Goal: Information Seeking & Learning: Check status

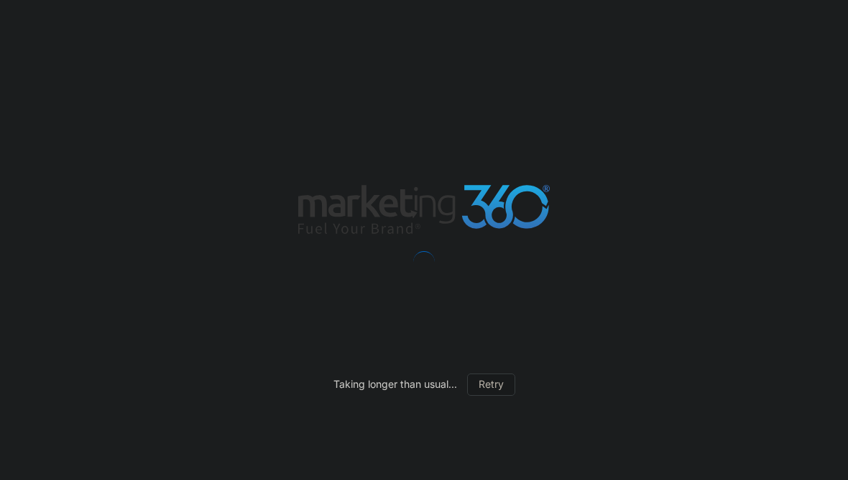
click at [93, 170] on div "Taking longer than usual... Retry" at bounding box center [424, 240] width 848 height 480
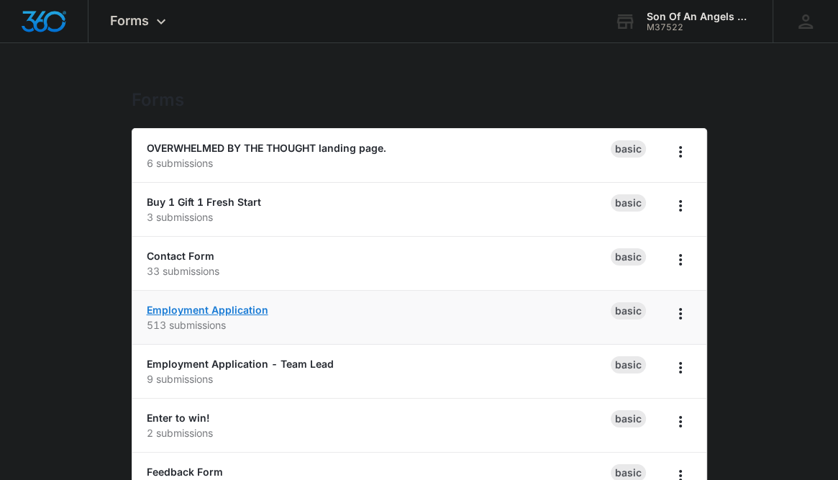
click at [190, 311] on link "Employment Application" at bounding box center [207, 309] width 121 height 12
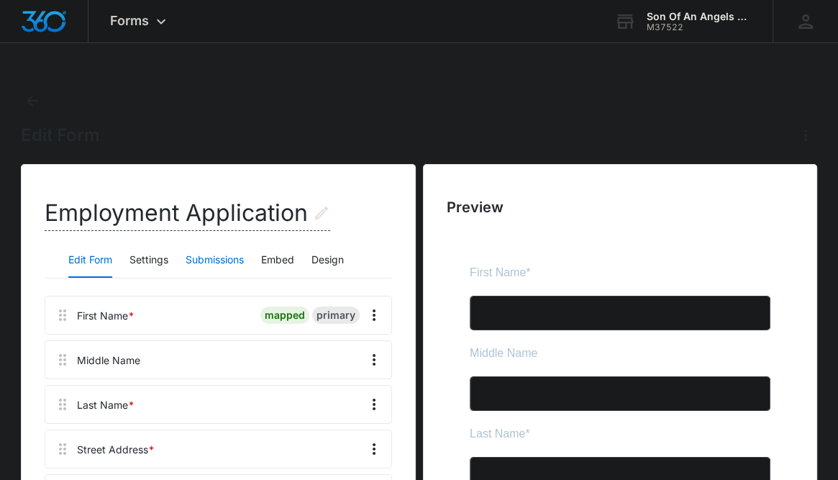
click at [226, 262] on button "Submissions" at bounding box center [214, 260] width 58 height 35
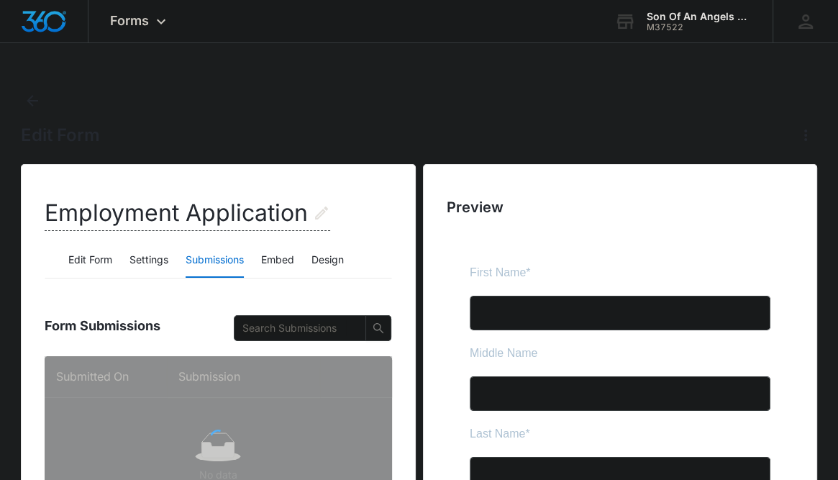
scroll to position [217, 0]
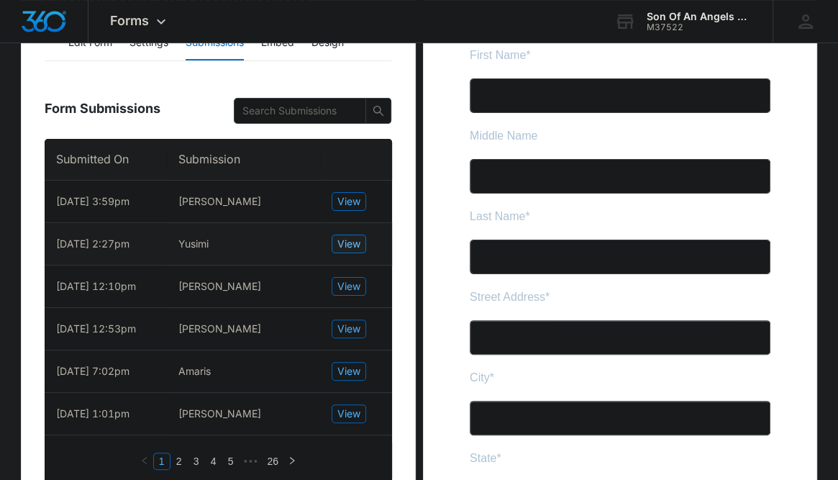
click at [345, 247] on span "View" at bounding box center [348, 244] width 23 height 16
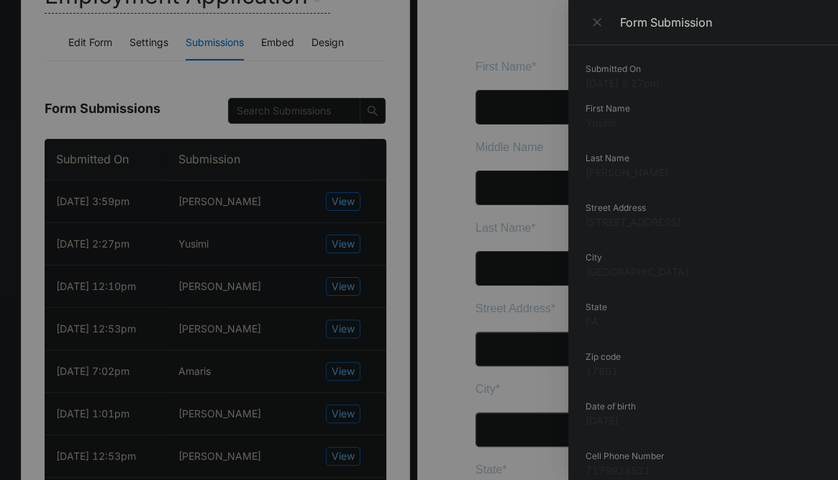
click at [632, 226] on dd "[STREET_ADDRESS]" at bounding box center [702, 221] width 235 height 15
copy dd "[STREET_ADDRESS]"
click at [632, 226] on dd "[STREET_ADDRESS]" at bounding box center [702, 221] width 235 height 15
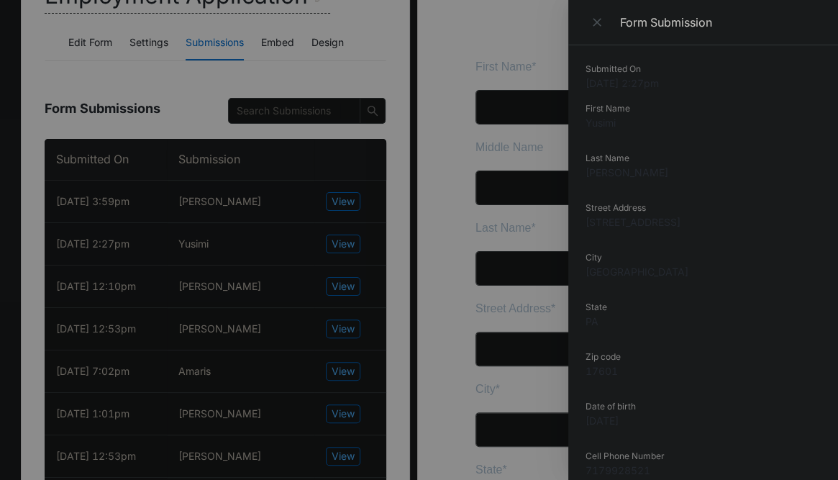
click at [595, 127] on dd "Yusimi" at bounding box center [702, 122] width 235 height 15
copy dd "Yusimi"
click at [137, 222] on div at bounding box center [419, 240] width 838 height 480
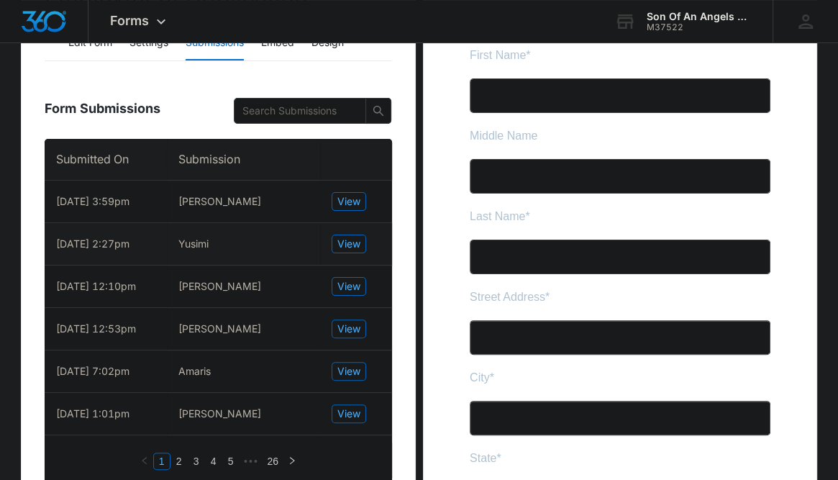
click at [365, 245] on td "View" at bounding box center [356, 244] width 72 height 42
click at [359, 246] on span "View" at bounding box center [348, 244] width 23 height 16
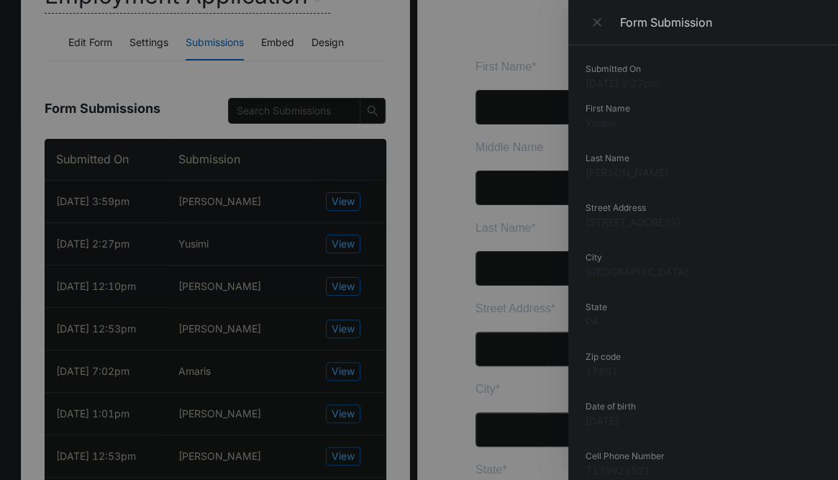
scroll to position [39, 0]
click at [633, 137] on dd "[PERSON_NAME]" at bounding box center [702, 133] width 235 height 15
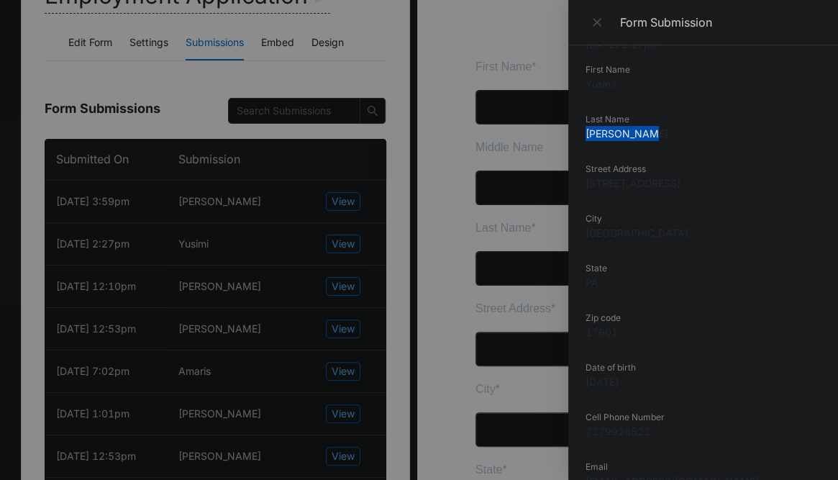
click at [633, 137] on dd "[PERSON_NAME]" at bounding box center [702, 133] width 235 height 15
copy dd "[PERSON_NAME]"
click at [174, 198] on div at bounding box center [419, 240] width 838 height 480
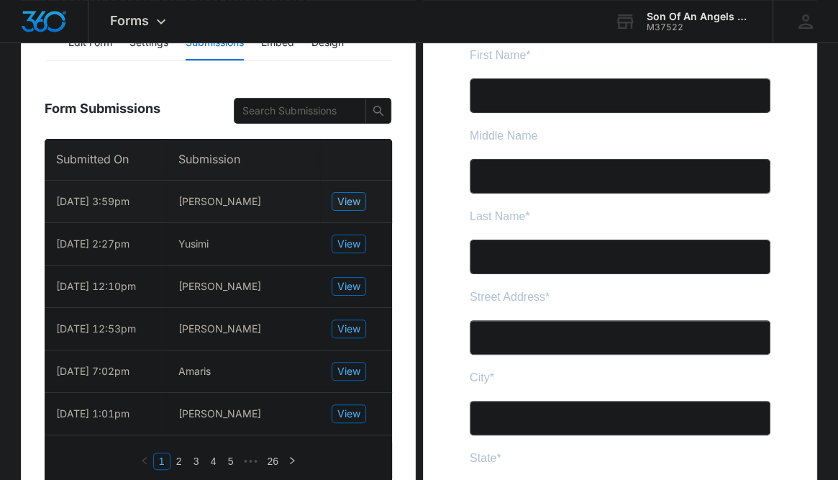
click at [352, 195] on span "View" at bounding box center [348, 201] width 23 height 16
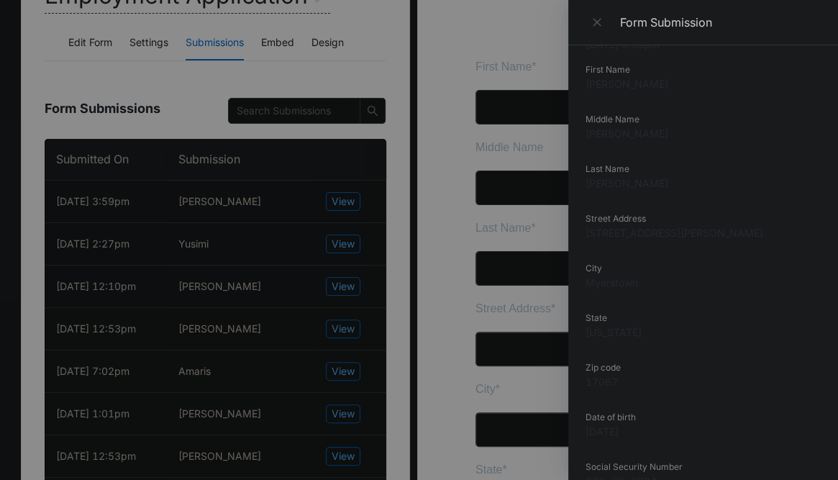
click at [606, 86] on dd "[PERSON_NAME]" at bounding box center [702, 83] width 235 height 15
copy dd "[PERSON_NAME]"
click at [92, 123] on div at bounding box center [419, 240] width 838 height 480
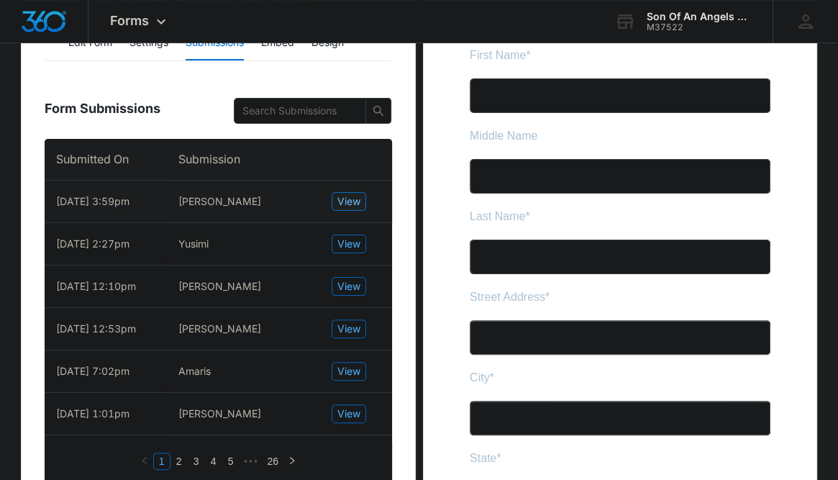
click at [351, 201] on span "View" at bounding box center [348, 201] width 23 height 16
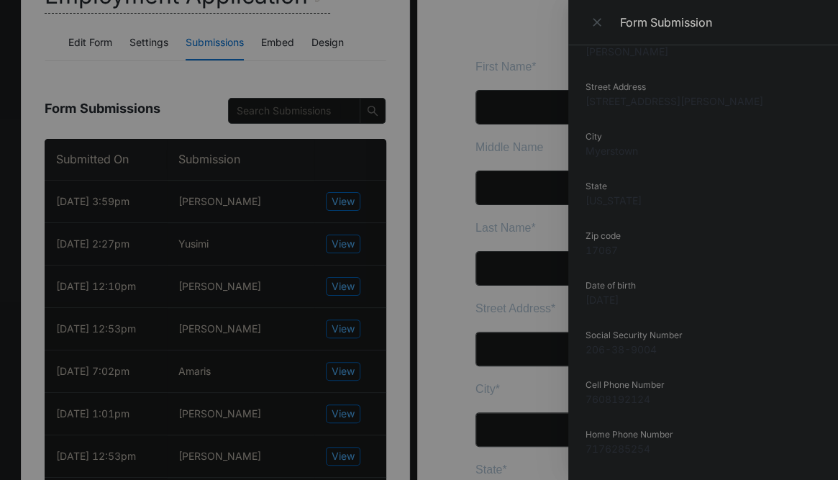
scroll to position [165, 0]
click at [613, 106] on dd "[STREET_ADDRESS][PERSON_NAME]" at bounding box center [702, 105] width 235 height 15
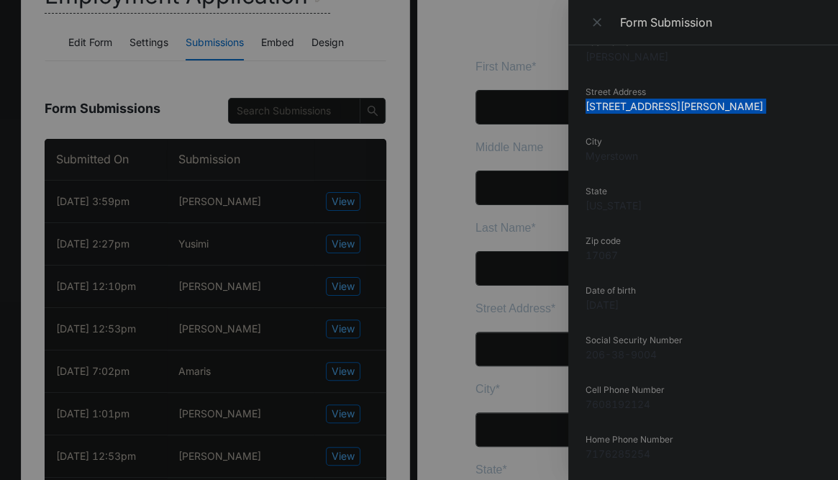
click at [613, 106] on dd "[STREET_ADDRESS][PERSON_NAME]" at bounding box center [702, 105] width 235 height 15
copy dd "[STREET_ADDRESS][PERSON_NAME]"
click at [207, 155] on div at bounding box center [419, 240] width 838 height 480
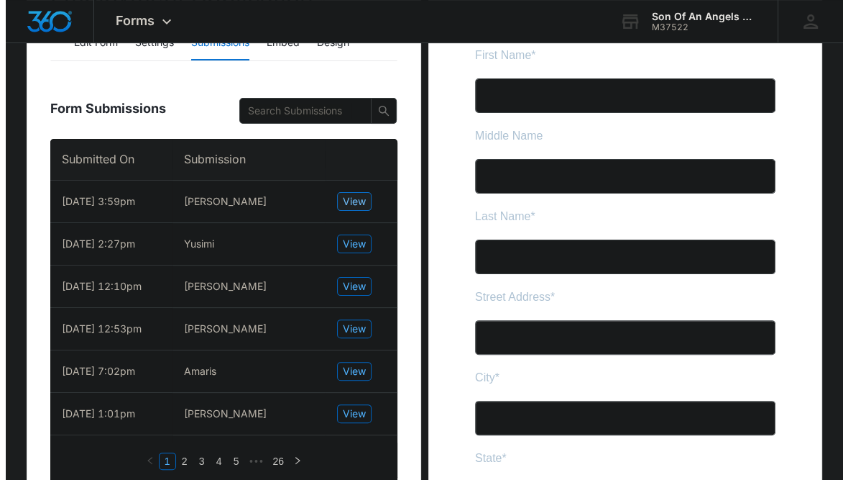
scroll to position [0, 0]
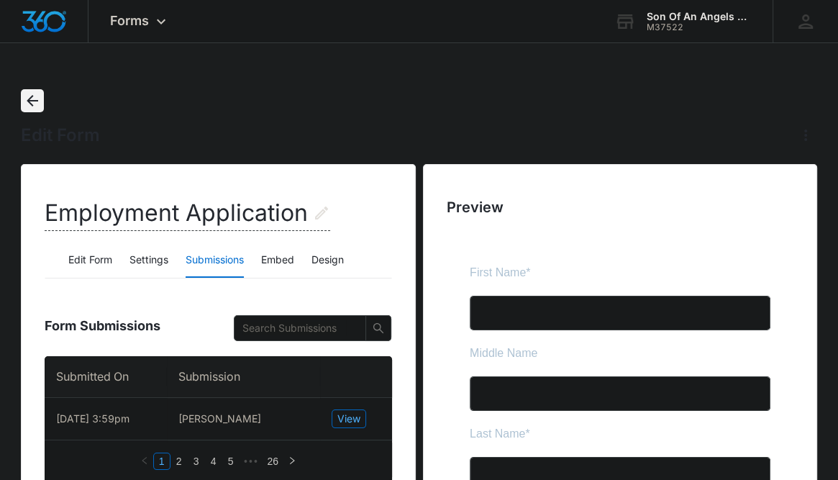
click at [25, 92] on icon "Back" at bounding box center [32, 100] width 17 height 17
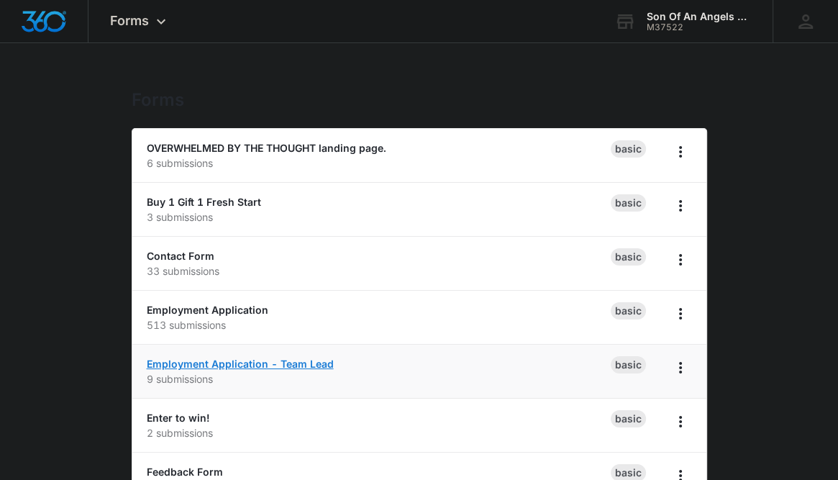
click at [281, 360] on link "Employment Application - Team Lead" at bounding box center [240, 363] width 187 height 12
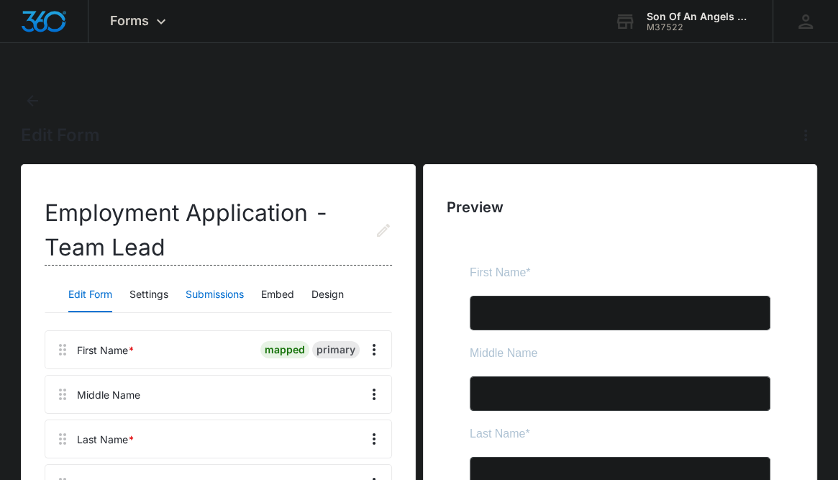
click at [207, 288] on button "Submissions" at bounding box center [214, 295] width 58 height 35
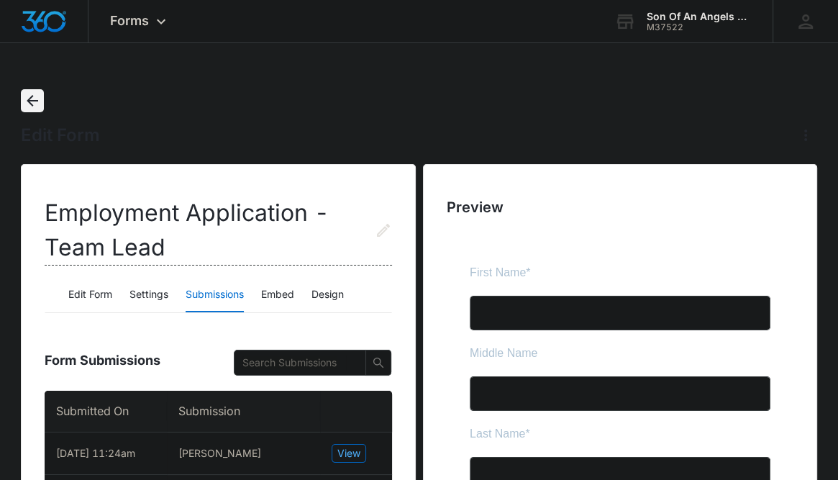
click at [32, 94] on icon "Back" at bounding box center [32, 100] width 17 height 17
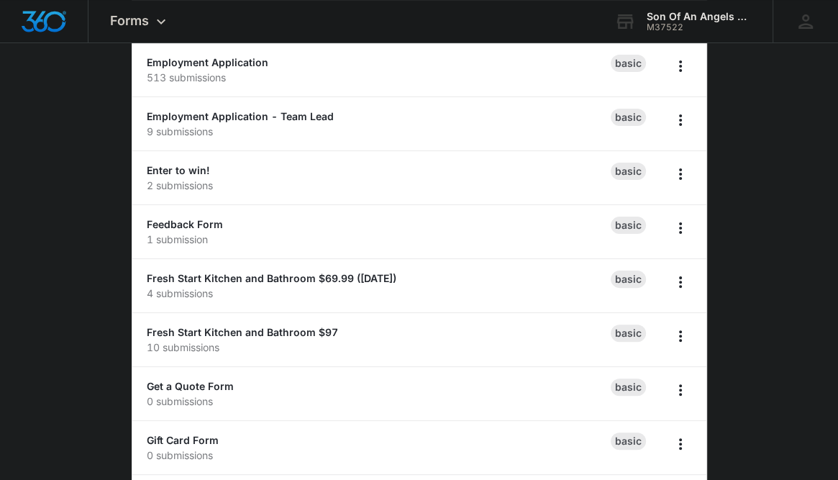
scroll to position [440, 0]
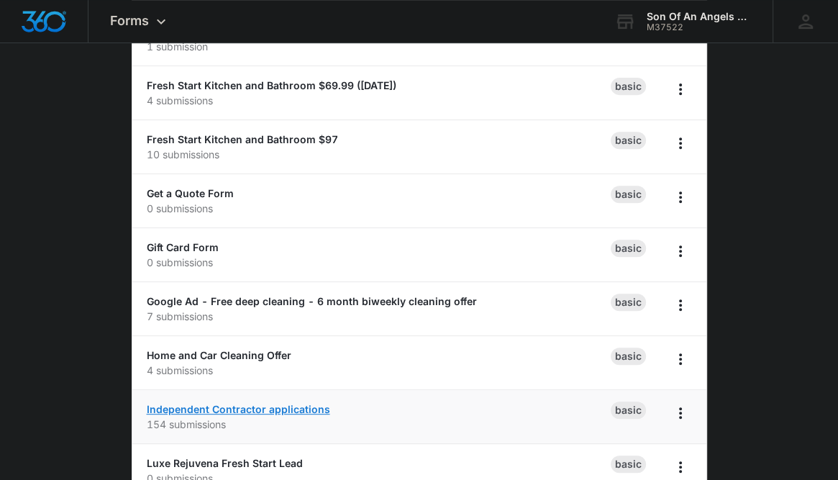
click at [237, 407] on link "Independent Contractor applications" at bounding box center [238, 409] width 183 height 12
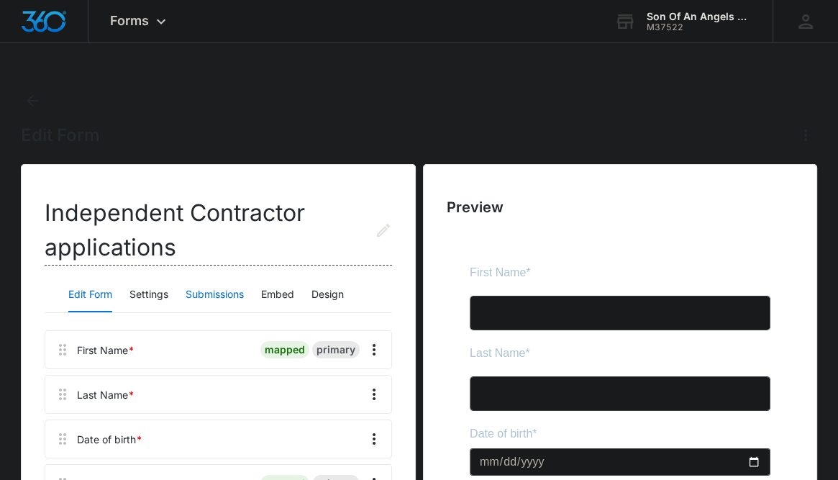
click at [211, 290] on button "Submissions" at bounding box center [214, 295] width 58 height 35
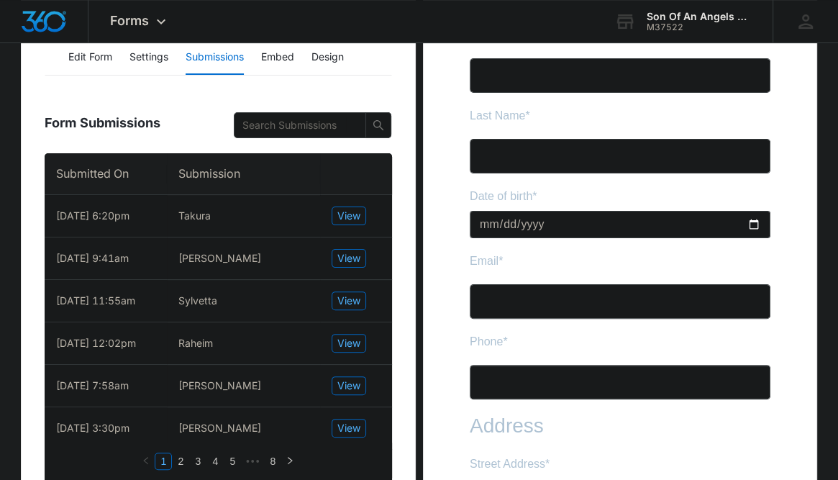
scroll to position [238, 0]
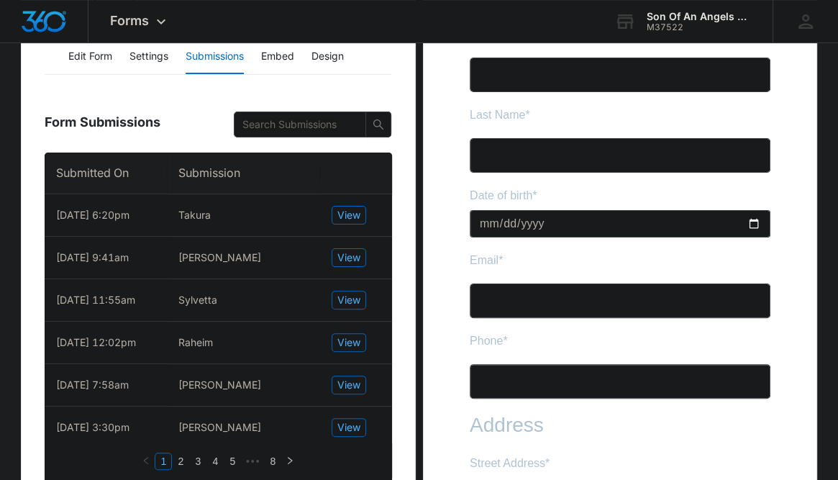
click at [167, 174] on th "Submission" at bounding box center [243, 173] width 152 height 42
click at [345, 208] on span "View" at bounding box center [348, 215] width 23 height 16
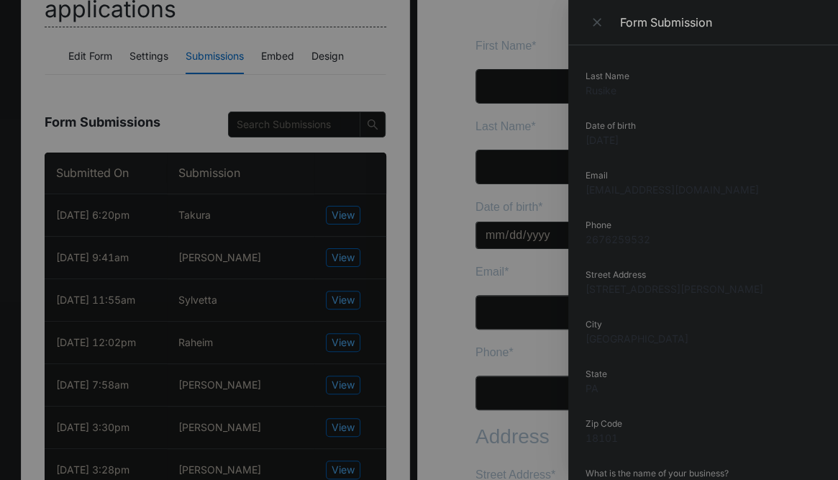
scroll to position [0, 0]
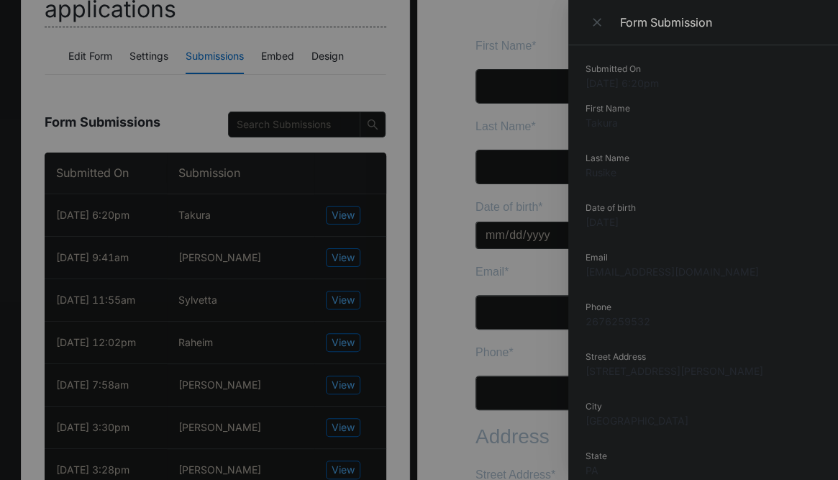
click at [605, 125] on dd "Takura" at bounding box center [702, 122] width 235 height 15
copy dd "Takura"
click at [605, 125] on dd "Takura" at bounding box center [702, 122] width 235 height 15
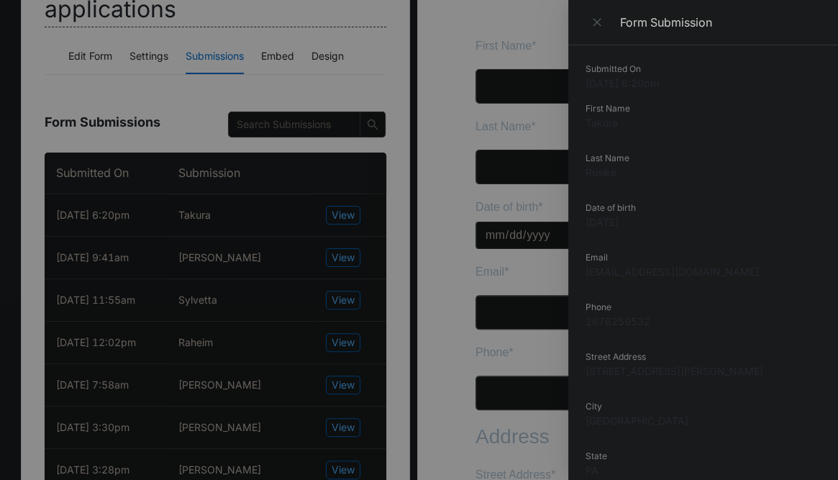
click at [153, 116] on div at bounding box center [419, 240] width 838 height 480
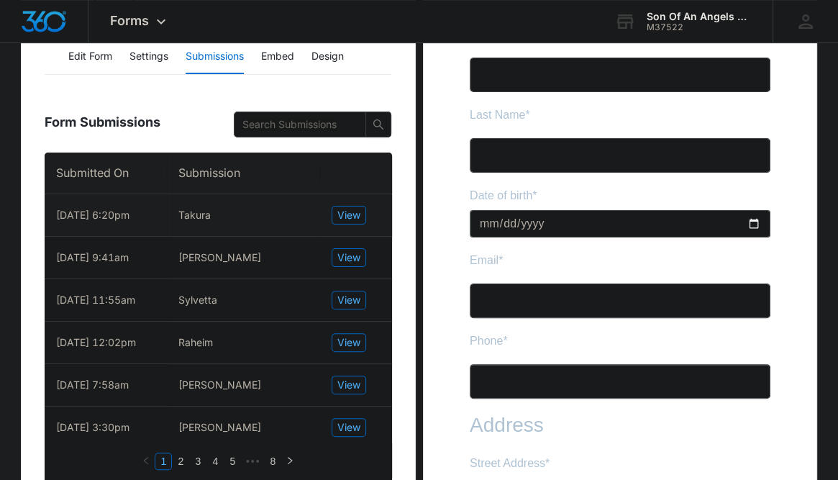
click at [326, 221] on td "View" at bounding box center [356, 215] width 72 height 42
click at [344, 215] on span "View" at bounding box center [348, 215] width 23 height 16
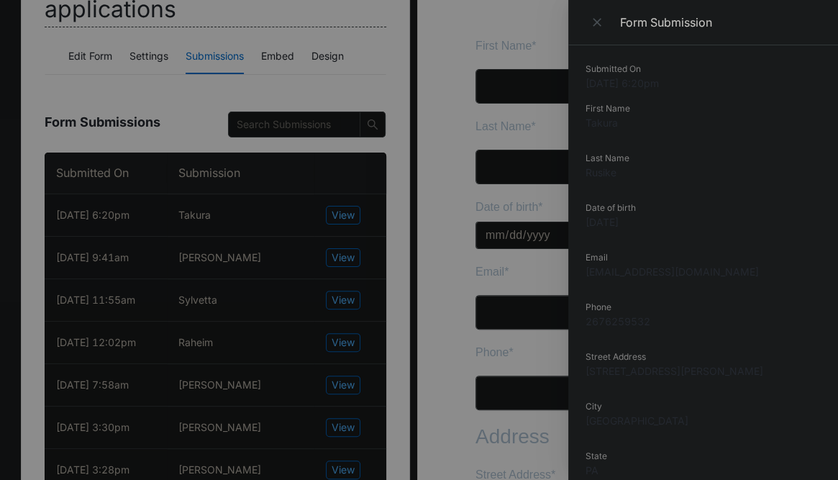
click at [597, 170] on dd "Rusike" at bounding box center [702, 172] width 235 height 15
copy dd "Rusike"
click at [597, 170] on dd "Rusike" at bounding box center [702, 172] width 235 height 15
click at [86, 123] on div at bounding box center [419, 240] width 838 height 480
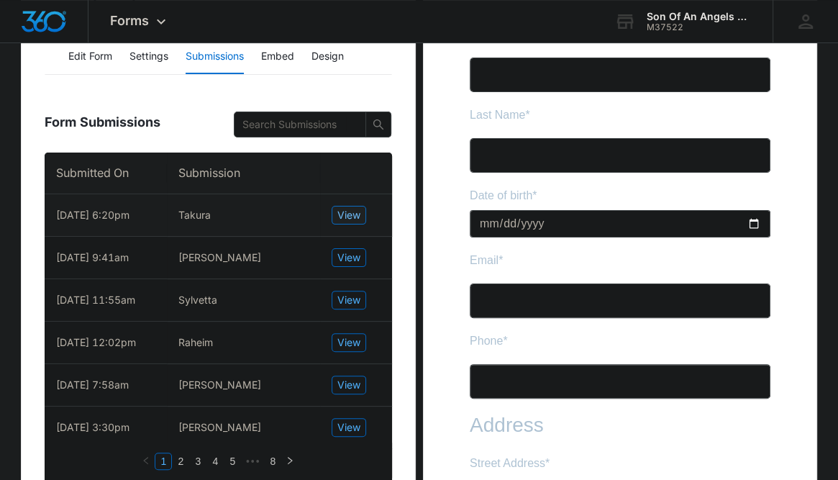
click at [345, 212] on span "View" at bounding box center [348, 215] width 23 height 16
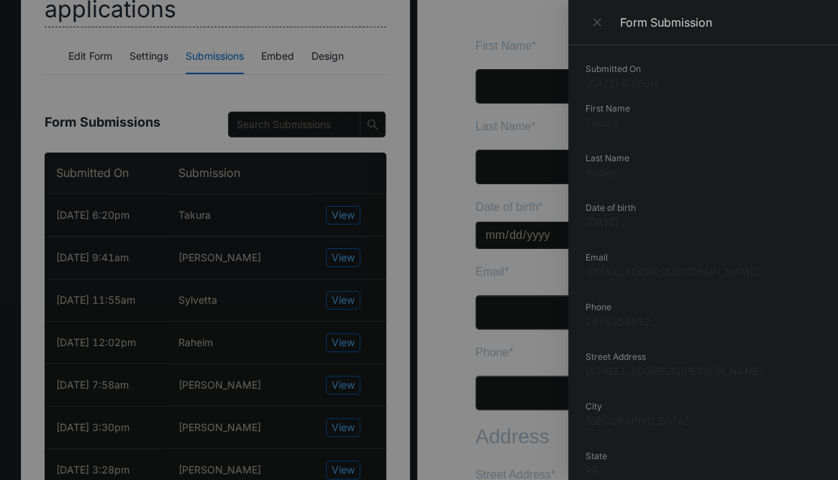
click at [610, 320] on dd "2676259532" at bounding box center [702, 320] width 235 height 15
copy dd "2676259532"
click at [610, 320] on dd "2676259532" at bounding box center [702, 320] width 235 height 15
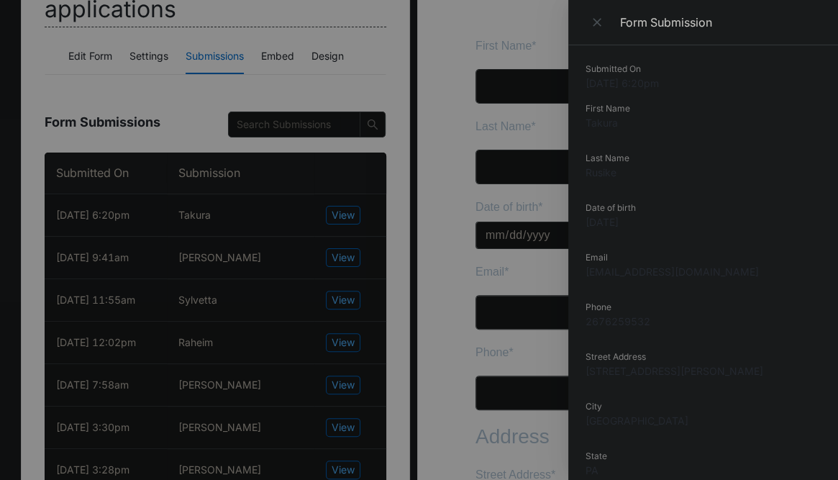
click at [536, 324] on div at bounding box center [419, 240] width 838 height 480
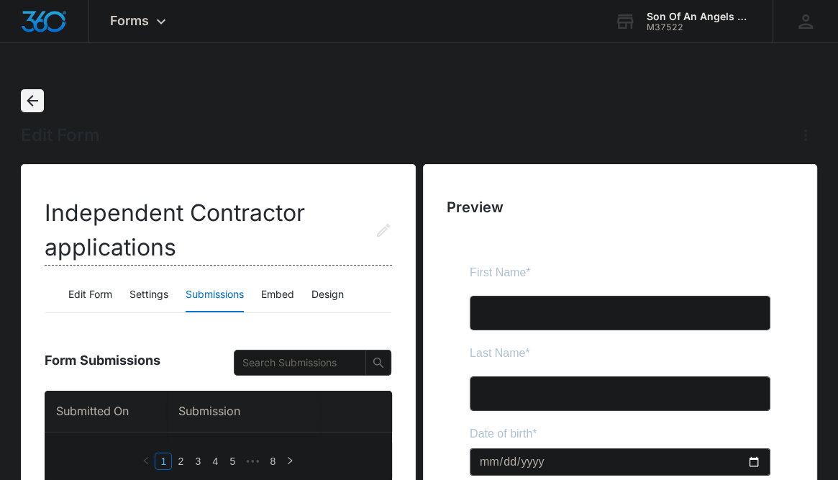
click at [37, 93] on icon "Back" at bounding box center [32, 100] width 17 height 17
